Goal: Check status

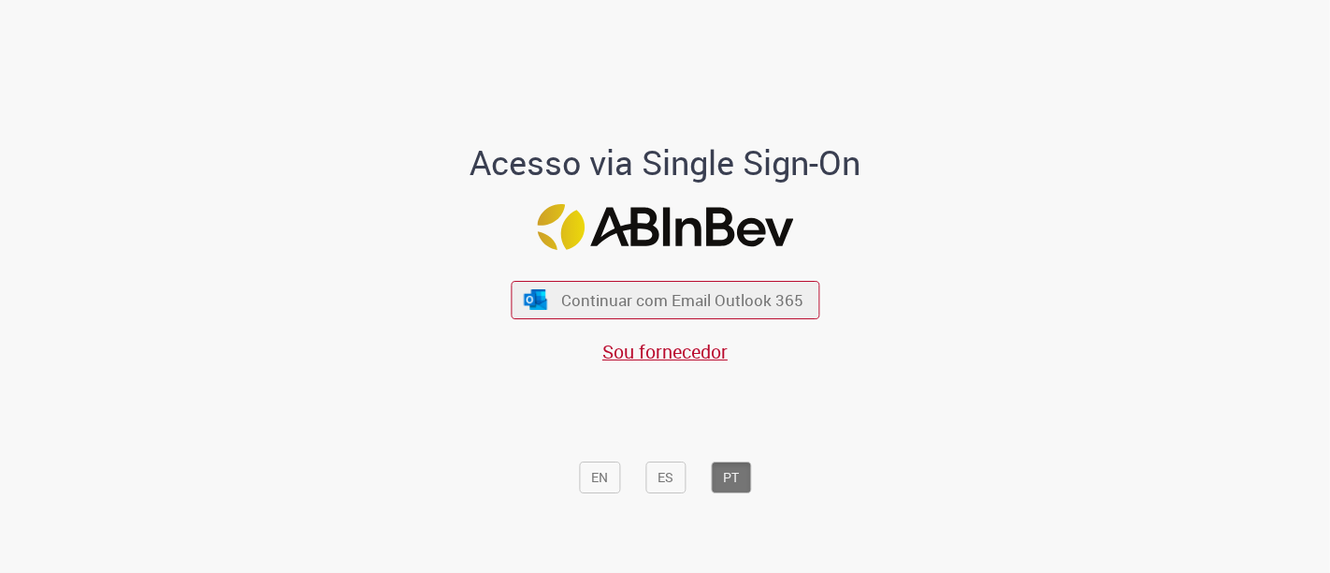
click at [607, 290] on span "Continuar com Email Outlook 365" at bounding box center [683, 300] width 242 height 22
click at [612, 252] on div "Acesso via Single Sign-On Continuar com Email Outlook 365 Sou fornecedor EN ES …" at bounding box center [665, 323] width 519 height 359
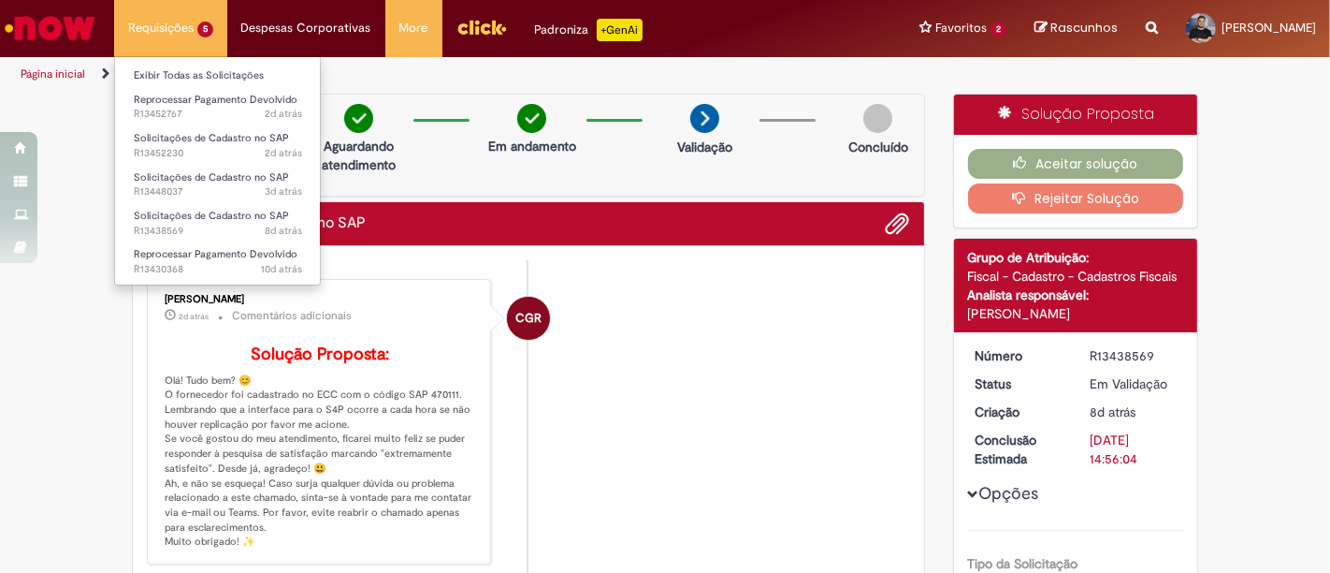
scroll to position [208, 0]
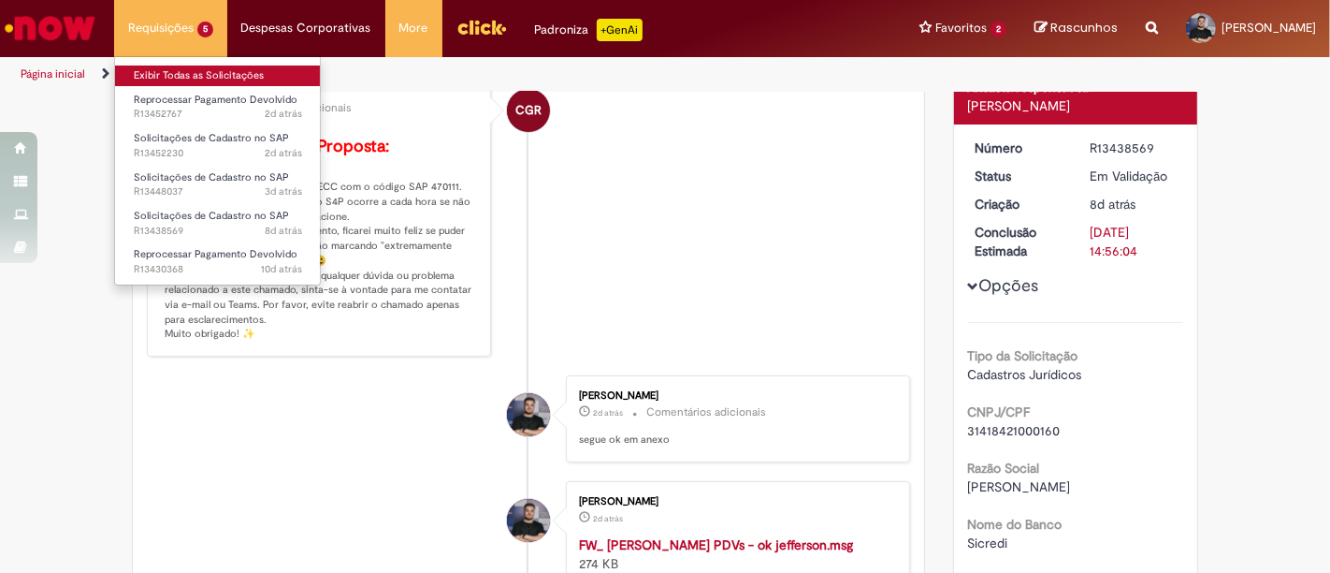
click at [154, 63] on ul "Exibir Todas as Solicitações Reprocessar Pagamento Devolvido 2d atrás 2 dias at…" at bounding box center [217, 170] width 207 height 229
click at [154, 65] on link "Exibir Todas as Solicitações" at bounding box center [218, 75] width 206 height 21
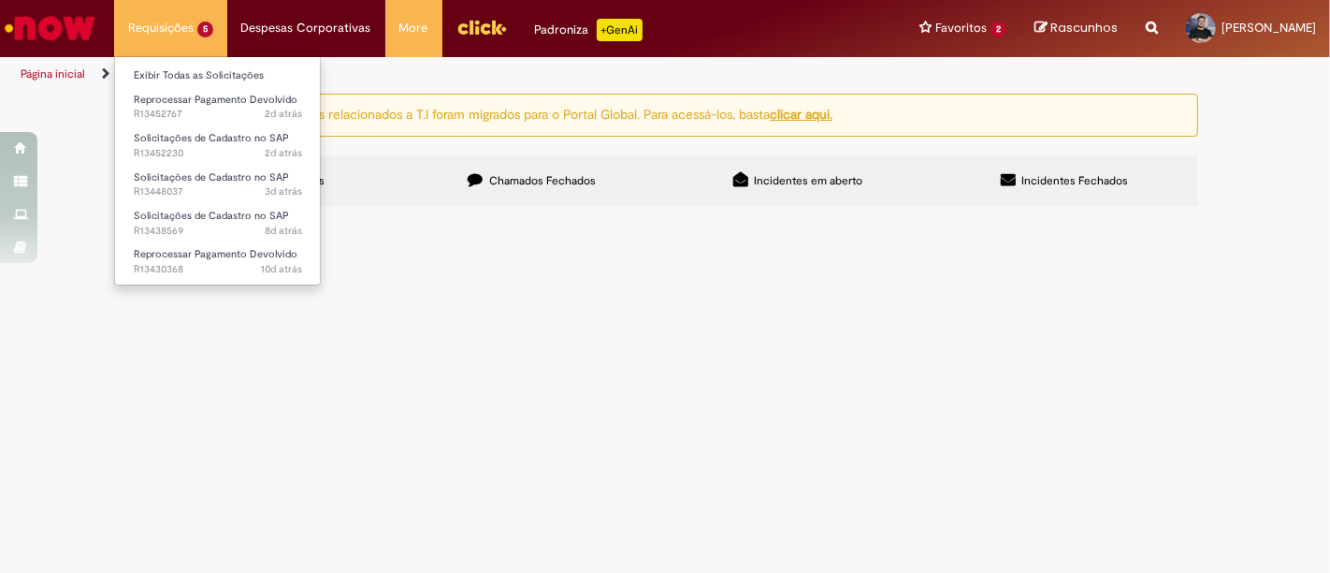
click at [153, 29] on li "Requisições 5 Exibir Todas as Solicitações Reprocessar Pagamento Devolvido 2d a…" at bounding box center [170, 28] width 113 height 56
click at [148, 70] on link "Exibir Todas as Solicitações" at bounding box center [218, 75] width 206 height 21
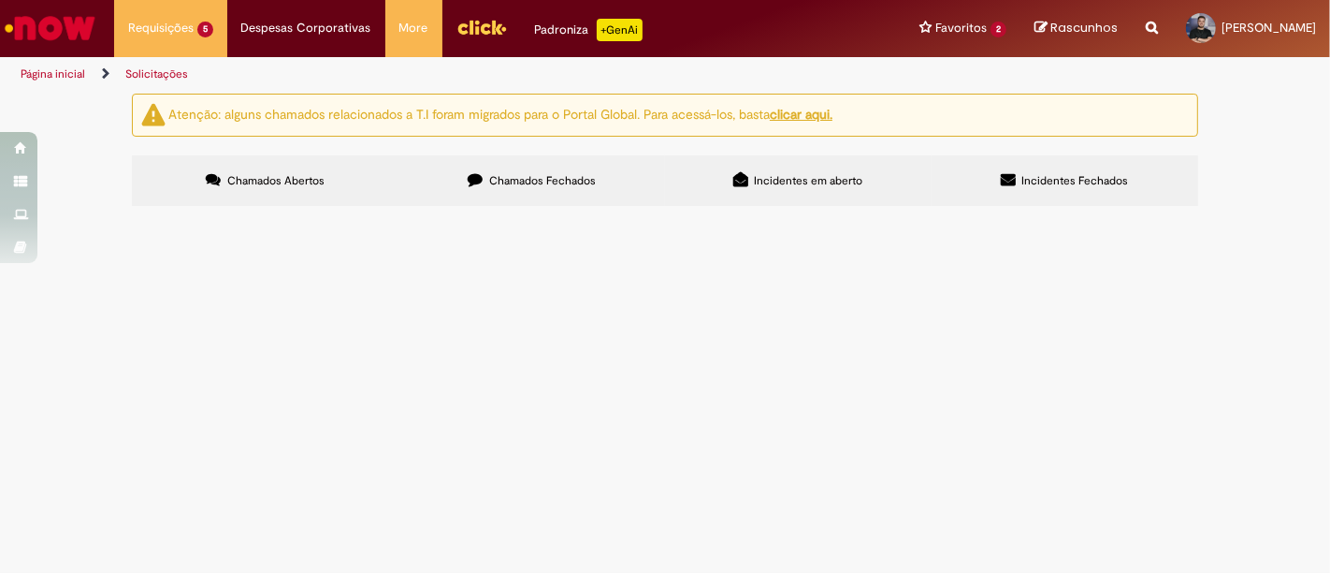
click at [1244, 211] on div "Atenção: alguns chamados relacionados a T.I foram migrados para o Portal Global…" at bounding box center [665, 153] width 1330 height 118
click at [0, 0] on div at bounding box center [0, 0] width 0 height 0
click at [534, 179] on span "Chamados Fechados" at bounding box center [542, 180] width 107 height 15
click at [0, 0] on span "R13404282" at bounding box center [0, 0] width 0 height 0
